Goal: Navigation & Orientation: Go to known website

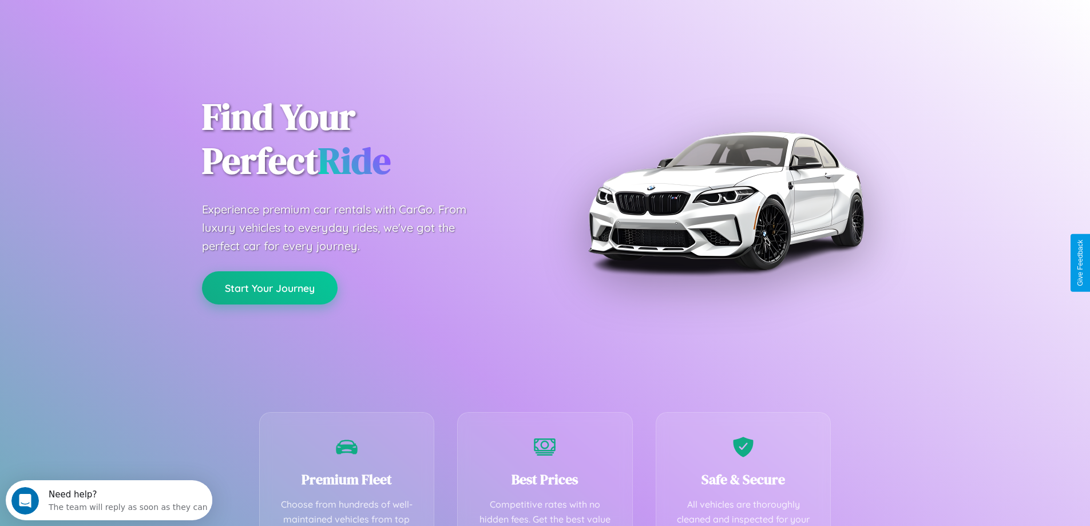
click at [270, 288] on button "Start Your Journey" at bounding box center [270, 287] width 136 height 33
click at [270, 287] on button "Start Your Journey" at bounding box center [270, 287] width 136 height 33
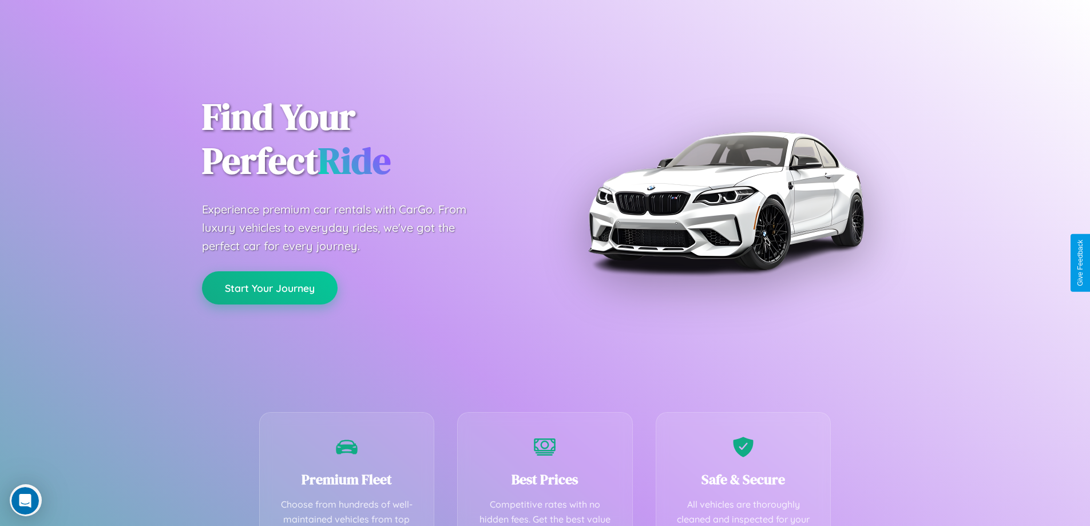
click at [270, 287] on button "Start Your Journey" at bounding box center [270, 287] width 136 height 33
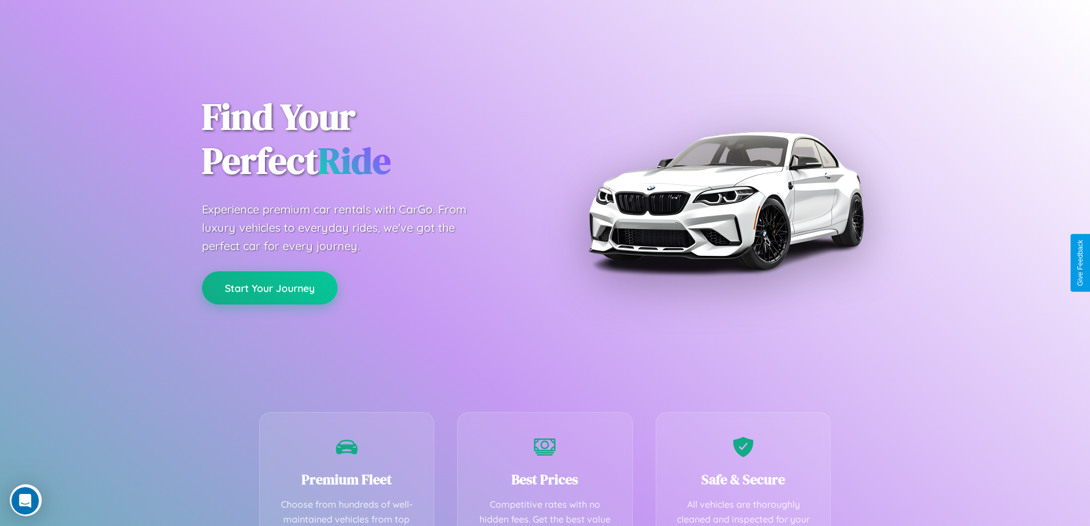
click at [270, 287] on button "Start Your Journey" at bounding box center [270, 287] width 136 height 33
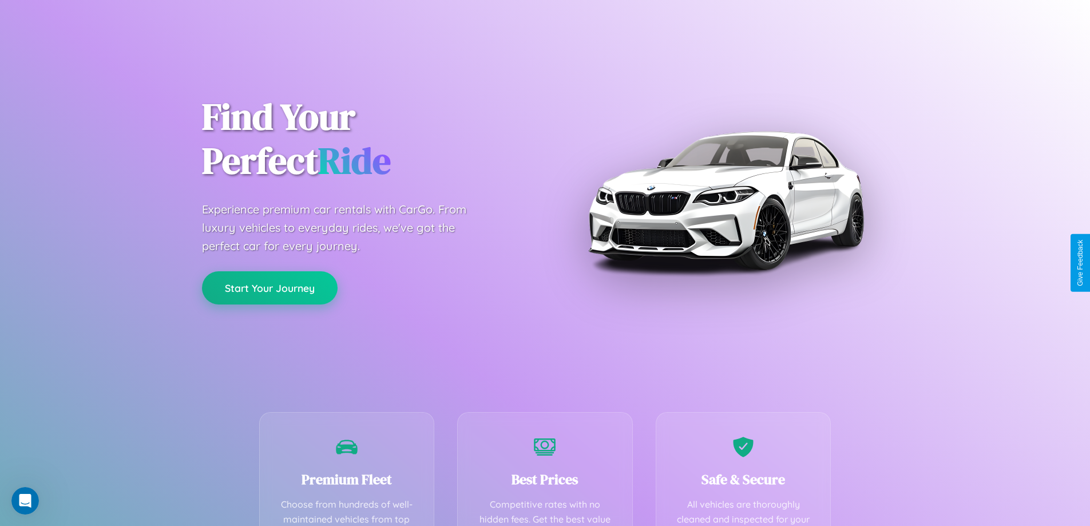
click at [270, 287] on button "Start Your Journey" at bounding box center [270, 287] width 136 height 33
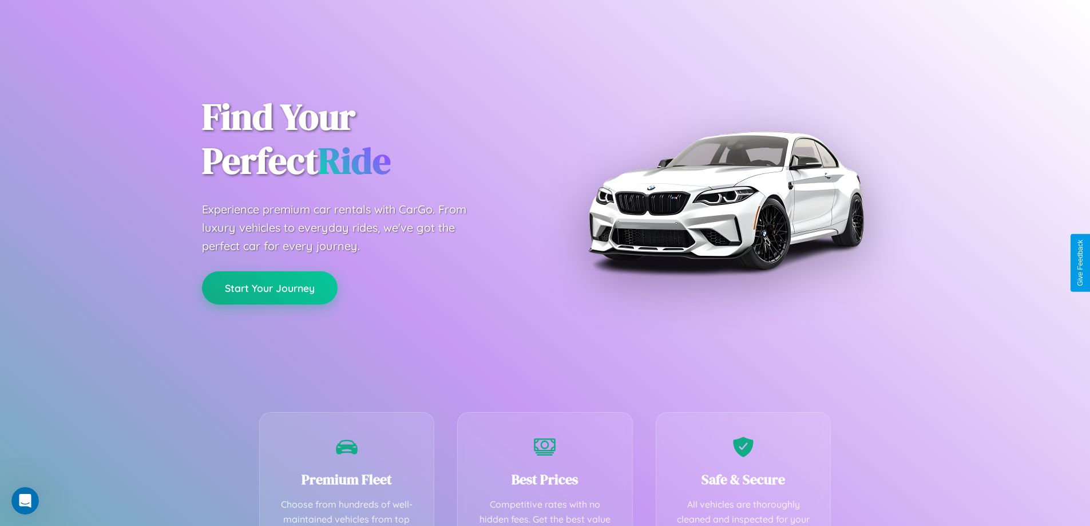
click at [270, 287] on button "Start Your Journey" at bounding box center [270, 287] width 136 height 33
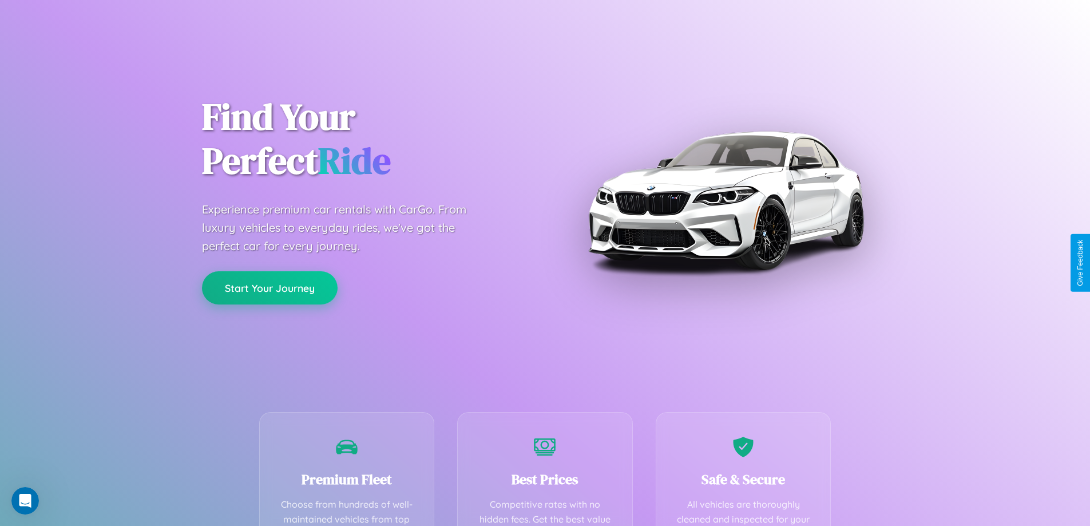
click at [270, 287] on button "Start Your Journey" at bounding box center [270, 287] width 136 height 33
